Goal: Contribute content: Add original content to the website for others to see

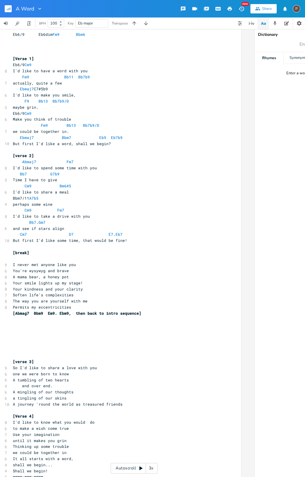
scroll to position [0, 15]
click at [50, 311] on span "[Abmag7 Bbm9 Em9. Ebm9, then back to intro sequence]" at bounding box center [76, 313] width 128 height 5
click at [55, 311] on span "[Abmag7 Bbm9 Em9. Ebm9, then back to intro sequence]" at bounding box center [77, 313] width 128 height 5
type textarea "Abmaj7"
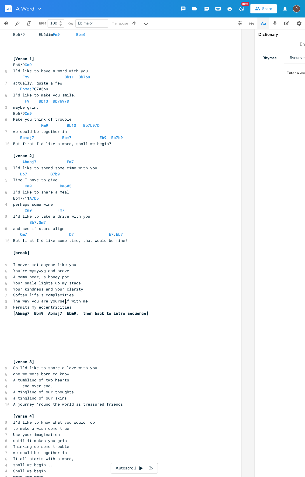
scroll to position [0, 1]
type textarea "D"
click at [73, 395] on pre "a tingling of our skins" at bounding box center [116, 398] width 211 height 6
click at [17, 396] on span "a tingling of our skins" at bounding box center [40, 398] width 54 height 5
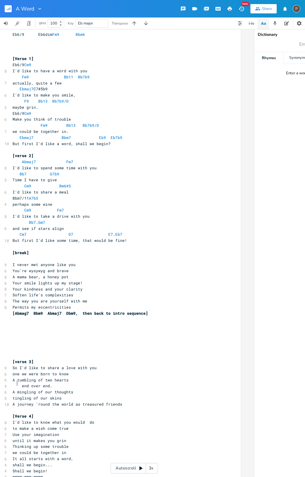
type textarea "A"
click at [73, 389] on pre "A mingling of our thoughts" at bounding box center [116, 392] width 211 height 6
type textarea ","
click at [70, 395] on pre "A tingling of our skins" at bounding box center [116, 398] width 211 height 6
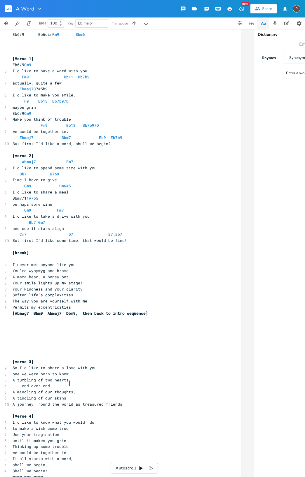
type textarea ","
click at [120, 402] on pre "A journey 'round the world as treasured friends" at bounding box center [116, 405] width 211 height 6
type textarea "."
click at [229, 6] on icon "button" at bounding box center [229, 8] width 5 height 5
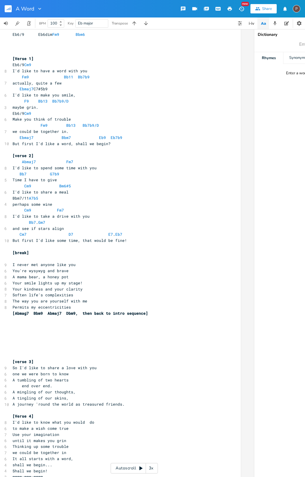
scroll to position [0, 0]
